Goal: Information Seeking & Learning: Find specific fact

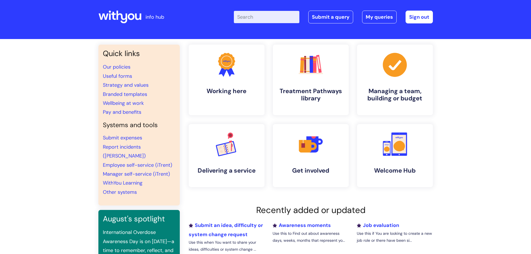
scroll to position [191, 0]
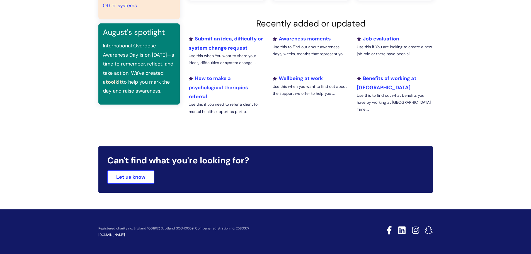
click at [119, 235] on link "[DOMAIN_NAME]" at bounding box center [111, 234] width 26 height 4
drag, startPoint x: 258, startPoint y: 6, endPoint x: 505, endPoint y: 121, distance: 272.1
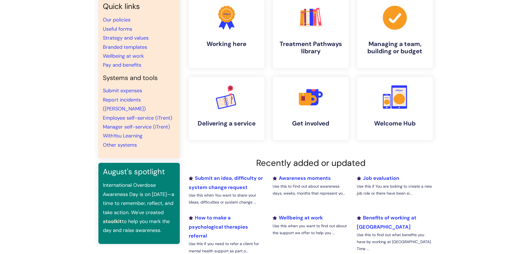
scroll to position [0, 0]
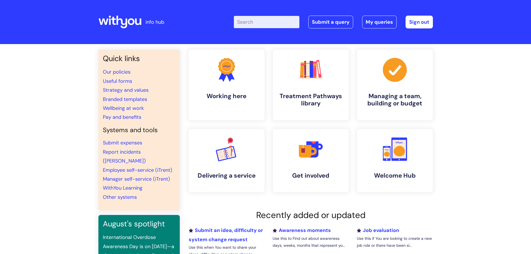
click at [269, 19] on input "Enter your search term here..." at bounding box center [266, 22] width 65 height 12
type input "business support"
click button "Search" at bounding box center [0, 0] width 0 height 0
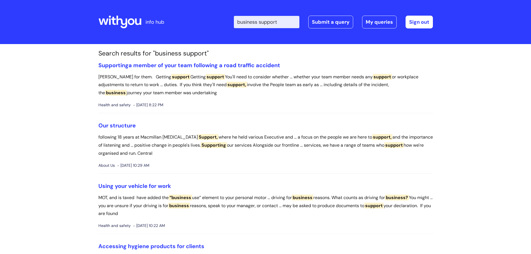
drag, startPoint x: 282, startPoint y: 21, endPoint x: 252, endPoint y: 25, distance: 30.6
click at [252, 25] on input "business support" at bounding box center [266, 22] width 65 height 12
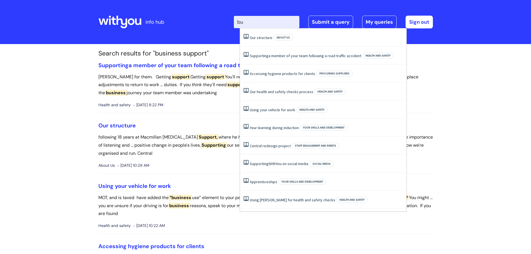
type input "b"
type input "shredit"
click button "Search" at bounding box center [0, 0] width 0 height 0
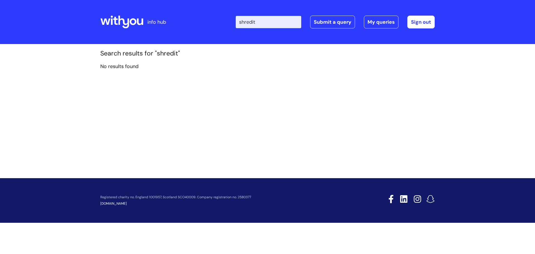
click at [258, 24] on input "shredit" at bounding box center [268, 22] width 65 height 12
type input "shred it"
click button "Search" at bounding box center [0, 0] width 0 height 0
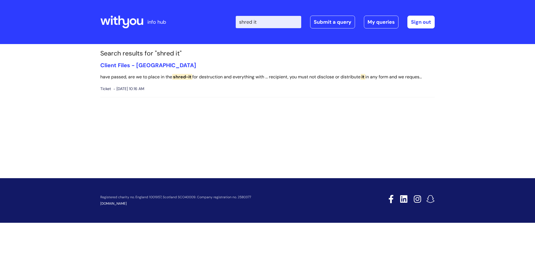
click at [129, 21] on icon at bounding box center [123, 22] width 11 height 13
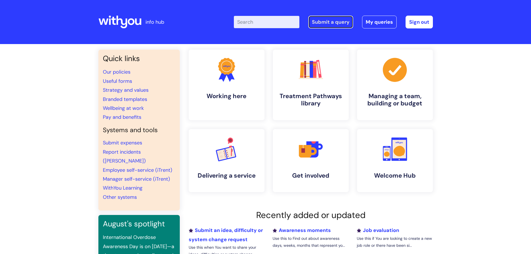
click at [321, 18] on link "Submit a query" at bounding box center [330, 22] width 45 height 13
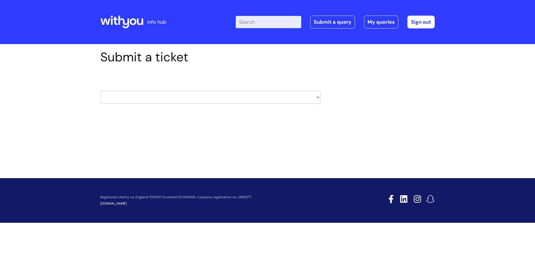
click at [148, 100] on select "HR / People IT and Support Clinical Drug Alerts Finance Accounts Data Support T…" at bounding box center [210, 97] width 220 height 13
click at [30, 81] on div "Submit a ticket HR / People IT and Support Clinical Drug Alerts Finance Account…" at bounding box center [267, 94] width 535 height 100
click at [224, 98] on select "HR / People IT and Support Clinical Drug Alerts Finance Accounts Data Support T…" at bounding box center [210, 97] width 220 height 13
select select "property_&_estates"
click at [100, 91] on select "HR / People IT and Support Clinical Drug Alerts Finance Accounts Data Support T…" at bounding box center [210, 97] width 220 height 13
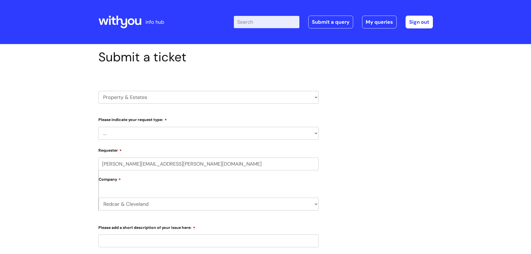
click at [123, 134] on select "... Facilities Support Lease/ Tenancy Agreements Health & Safety and Environmen…" at bounding box center [208, 133] width 220 height 13
select select "Facilities Support"
click at [98, 127] on select "... Facilities Support Lease/ Tenancy Agreements Health & Safety and Environmen…" at bounding box center [208, 133] width 220 height 13
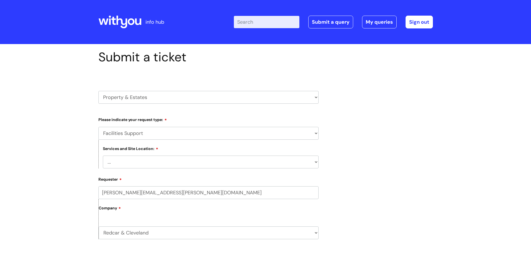
click at [128, 162] on select "... Cleethorpes Darlington Tubwell Darlington Coniscliffe Grimsby Preston Redca…" at bounding box center [211, 161] width 216 height 13
select select "Redcar High Street"
click at [103, 155] on select "... Cleethorpes Darlington Tubwell Darlington Coniscliffe Grimsby Preston Redca…" at bounding box center [211, 161] width 216 height 13
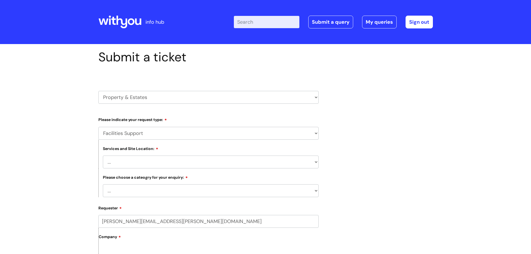
click at [53, 123] on div "Submit a ticket HR / People IT and Support Clinical Drug Alerts Finance Account…" at bounding box center [265, 249] width 531 height 411
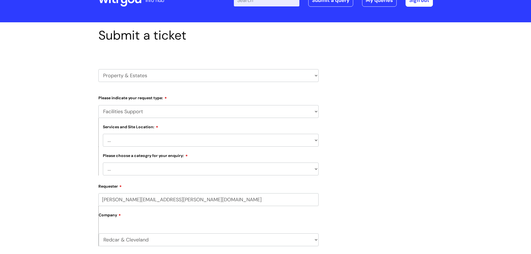
scroll to position [111, 0]
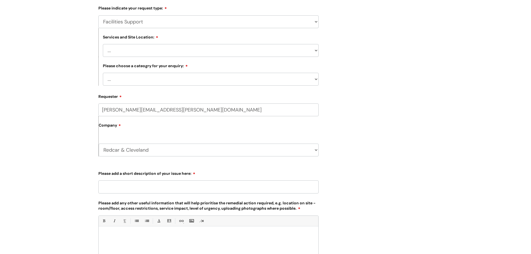
click at [165, 75] on select "... Electrical and Lighting Plumbing and Drainage Heating and Cooling Fixtures,…" at bounding box center [211, 79] width 216 height 13
select select "Other - Please Specify"
click at [103, 73] on select "... Electrical and Lighting Plumbing and Drainage Heating and Cooling Fixtures,…" at bounding box center [211, 79] width 216 height 13
click at [66, 127] on div "Submit a ticket HR / People IT and Support Clinical Drug Alerts Finance Account…" at bounding box center [265, 138] width 531 height 411
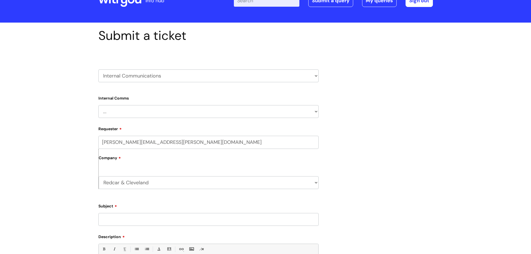
scroll to position [56, 0]
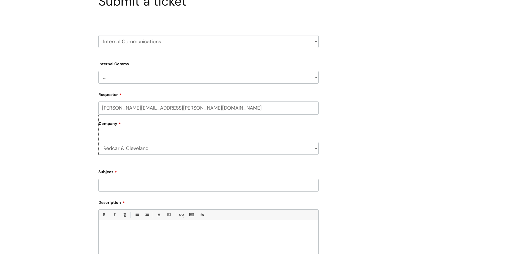
click at [171, 35] on select "HR / People IT and Support Clinical Drug Alerts Finance Accounts Data Support T…" at bounding box center [208, 41] width 220 height 13
drag, startPoint x: 482, startPoint y: 133, endPoint x: 428, endPoint y: 131, distance: 54.6
click at [482, 133] on div "Submit a ticket HR / People IT and Support Clinical Drug Alerts Finance Account…" at bounding box center [265, 163] width 531 height 350
click at [187, 79] on select "... Internal Communication Staff and Volunteer awards Info hub WithYou Weekly e…" at bounding box center [208, 77] width 220 height 13
click at [78, 81] on div "Submit a ticket HR / People IT and Support Clinical Drug Alerts Finance Account…" at bounding box center [265, 163] width 531 height 350
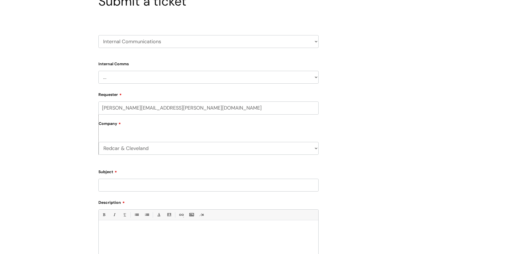
scroll to position [0, 0]
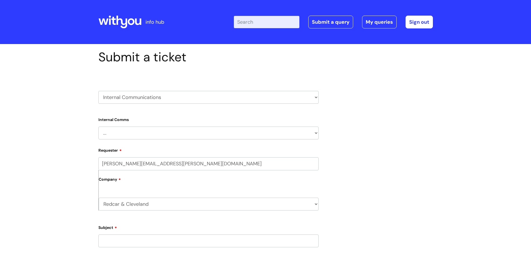
drag, startPoint x: 129, startPoint y: 21, endPoint x: 126, endPoint y: 25, distance: 4.7
click at [129, 21] on icon at bounding box center [131, 21] width 7 height 7
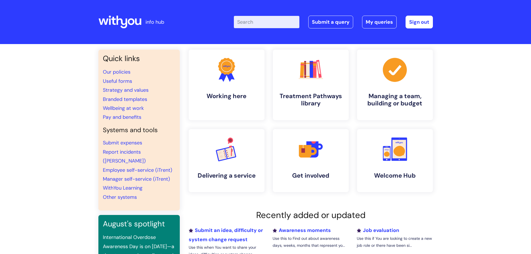
click at [256, 22] on input "Enter your search term here..." at bounding box center [266, 22] width 65 height 12
type input "shred it"
click button "Search" at bounding box center [0, 0] width 0 height 0
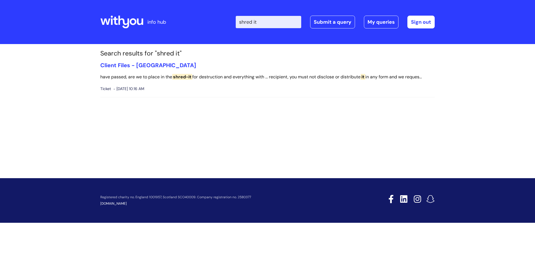
click at [218, 82] on li "Client Files - Sheffield have passed, are we to place in the shred-it for destr…" at bounding box center [267, 79] width 334 height 35
click at [232, 75] on p "have passed, are we to place in the shred-it for destruction and everything wit…" at bounding box center [267, 77] width 334 height 8
click at [141, 60] on section "Search results for "shred it" Client Files - Sheffield have passed, are we to p…" at bounding box center [267, 78] width 343 height 57
click at [140, 66] on link "Client Files - [GEOGRAPHIC_DATA]" at bounding box center [148, 65] width 96 height 7
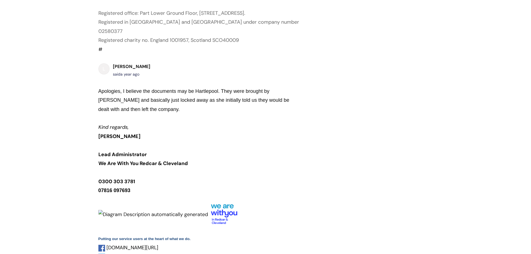
scroll to position [455, 0]
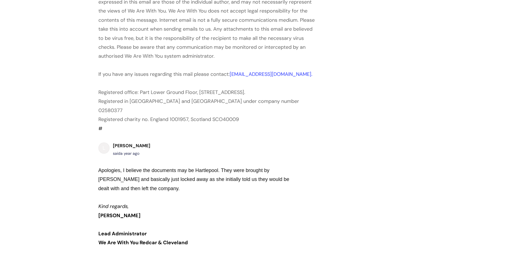
click at [182, 109] on span "Registered in [GEOGRAPHIC_DATA] and [GEOGRAPHIC_DATA] under company number 0258…" at bounding box center [199, 106] width 202 height 16
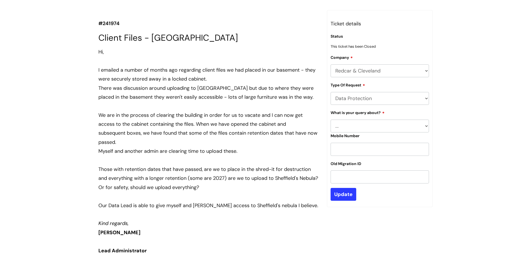
scroll to position [0, 0]
